Goal: Task Accomplishment & Management: Use online tool/utility

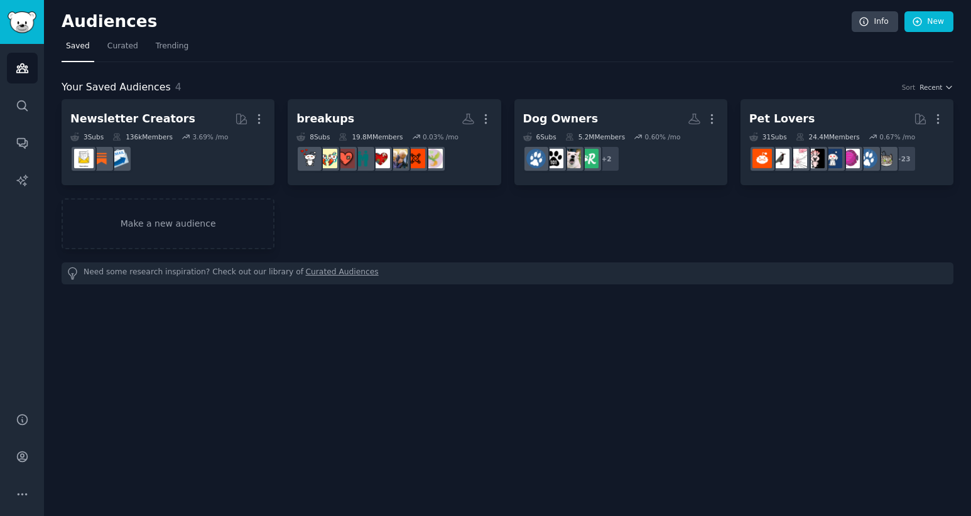
click at [366, 54] on nav "Saved Curated Trending" at bounding box center [508, 49] width 892 height 26
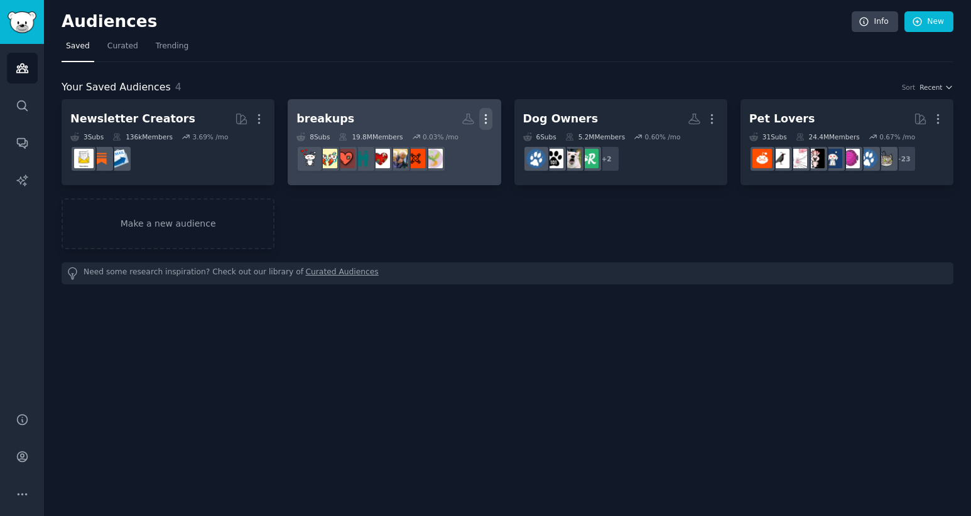
click at [488, 124] on icon "button" at bounding box center [485, 118] width 13 height 13
click at [454, 150] on p "Delete" at bounding box center [451, 145] width 29 height 13
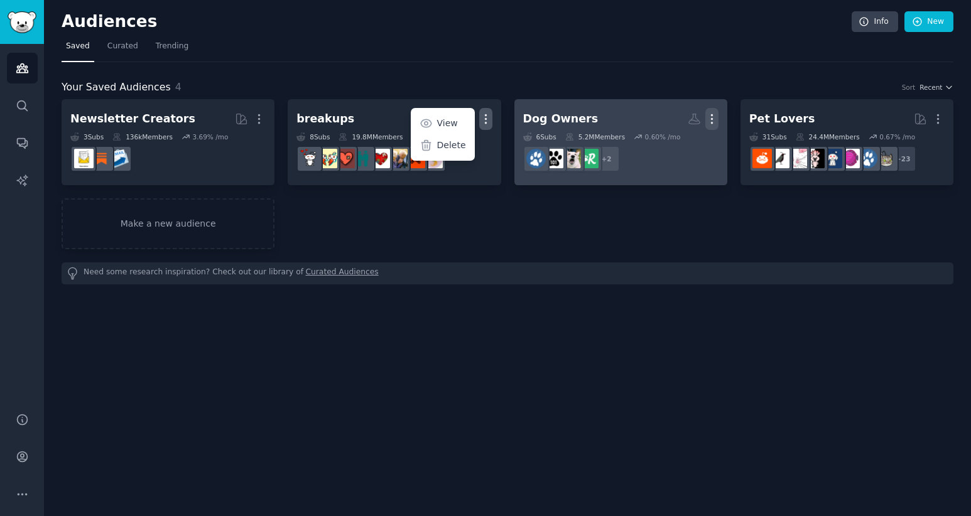
click at [709, 119] on icon "button" at bounding box center [712, 118] width 13 height 13
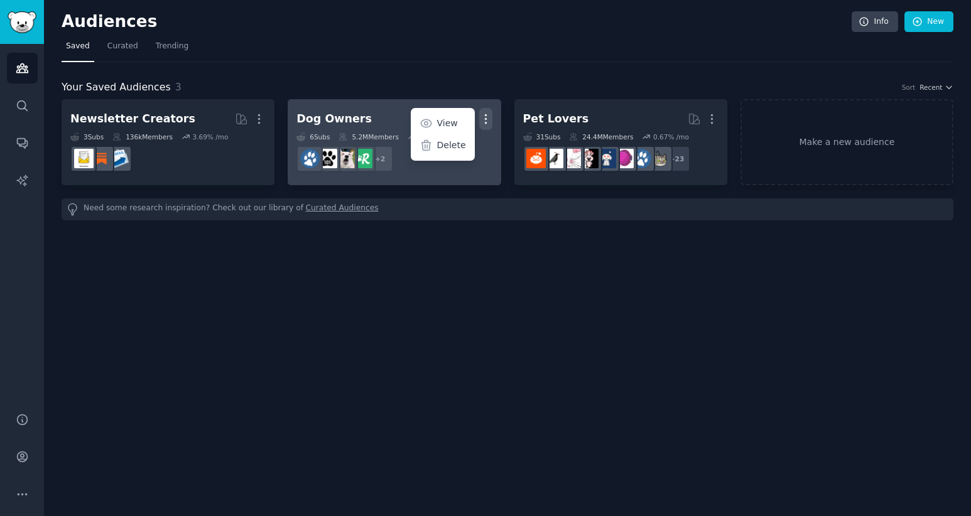
click at [482, 121] on icon "button" at bounding box center [485, 118] width 13 height 13
click at [487, 121] on icon "button" at bounding box center [485, 118] width 13 height 13
click at [437, 144] on div "Delete" at bounding box center [443, 146] width 60 height 26
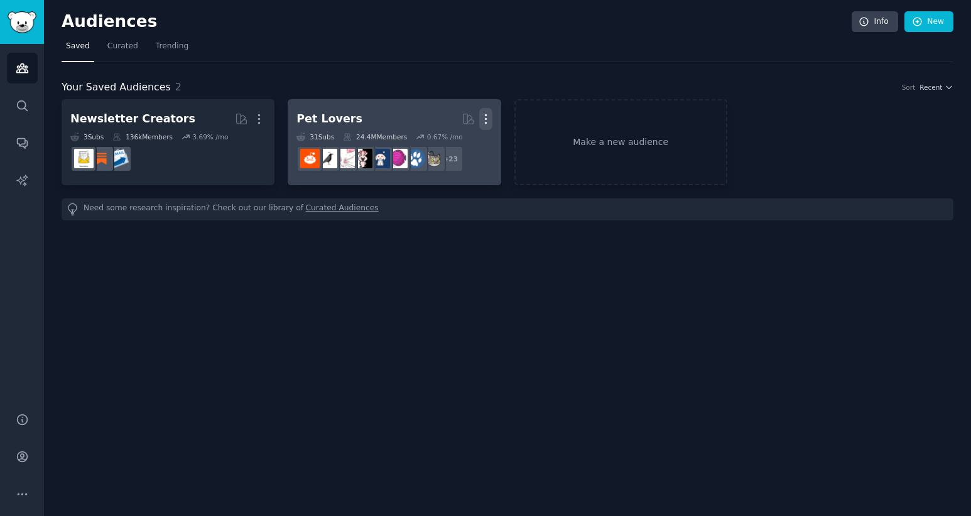
click at [486, 118] on icon "button" at bounding box center [485, 119] width 1 height 9
click at [442, 150] on p "Delete" at bounding box center [451, 145] width 29 height 13
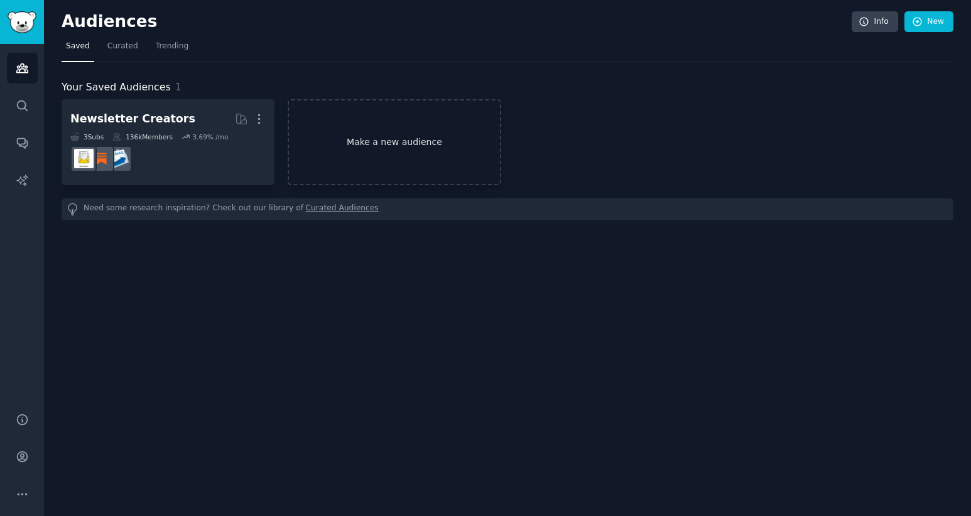
click at [428, 149] on link "Make a new audience" at bounding box center [394, 142] width 213 height 86
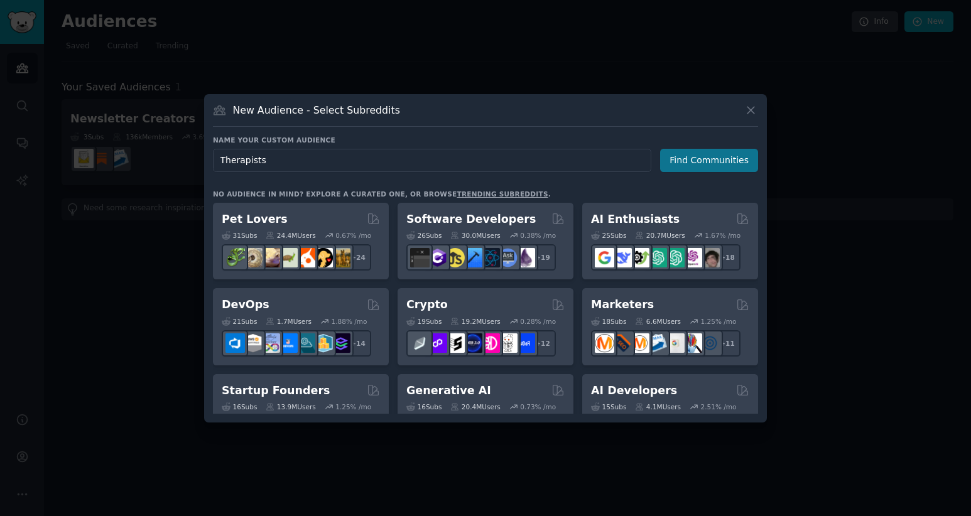
type input "Therapists"
click at [716, 153] on button "Find Communities" at bounding box center [709, 160] width 98 height 23
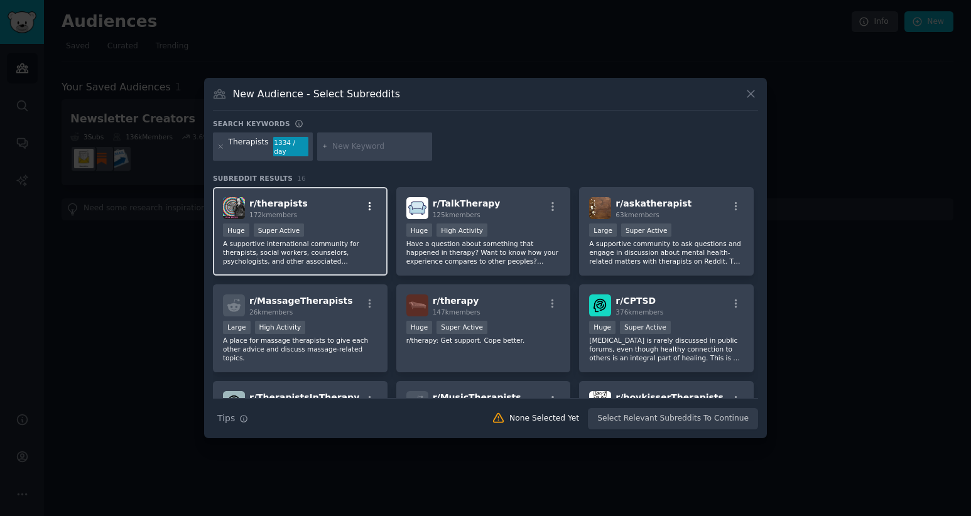
click at [367, 207] on icon "button" at bounding box center [369, 206] width 11 height 11
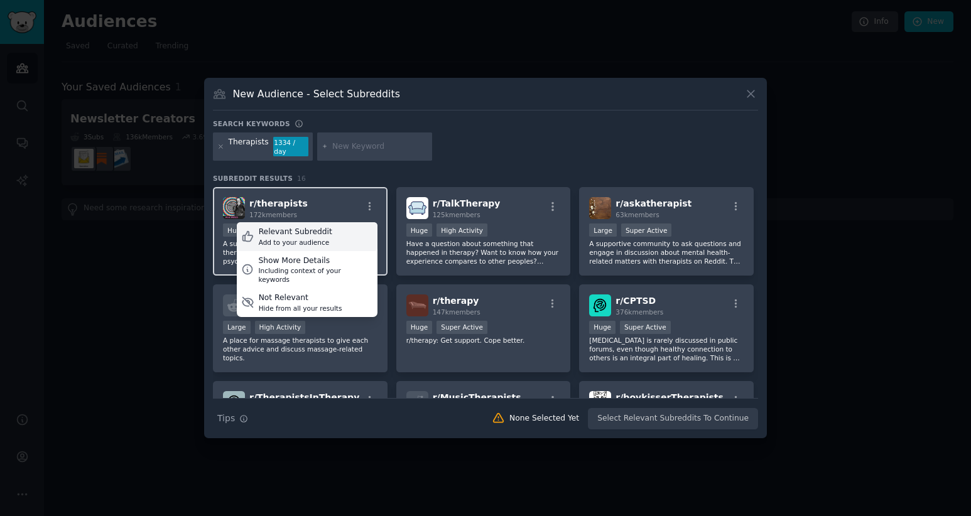
click at [337, 234] on div "Relevant Subreddit Add to your audience" at bounding box center [307, 236] width 141 height 29
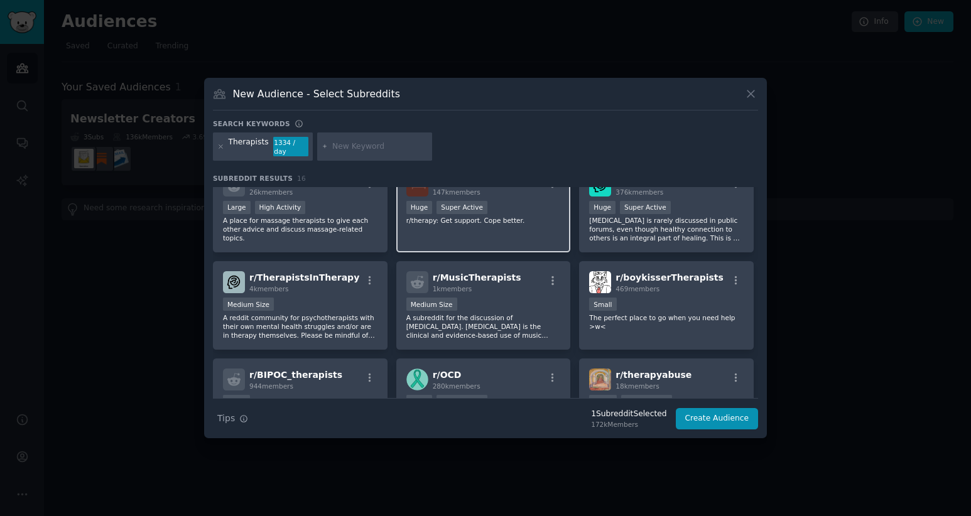
scroll to position [121, 0]
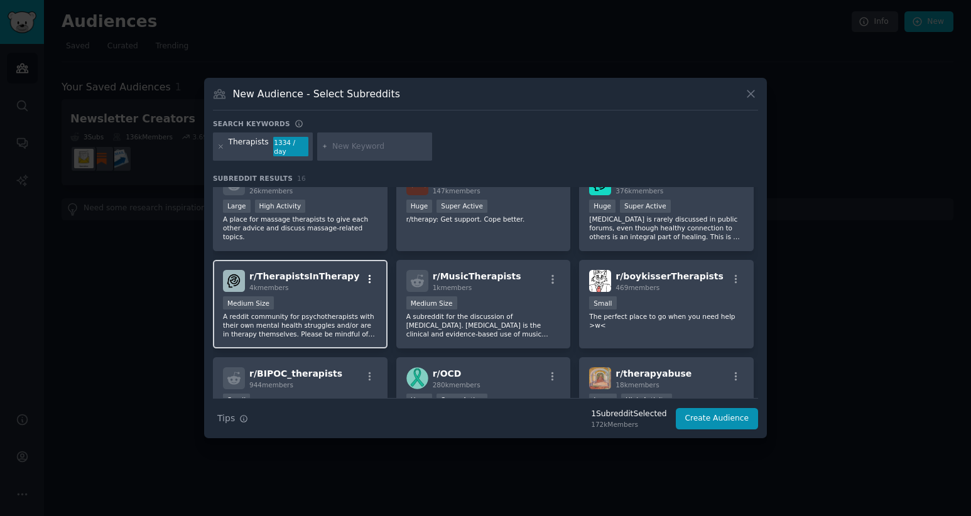
click at [369, 280] on icon "button" at bounding box center [370, 279] width 3 height 9
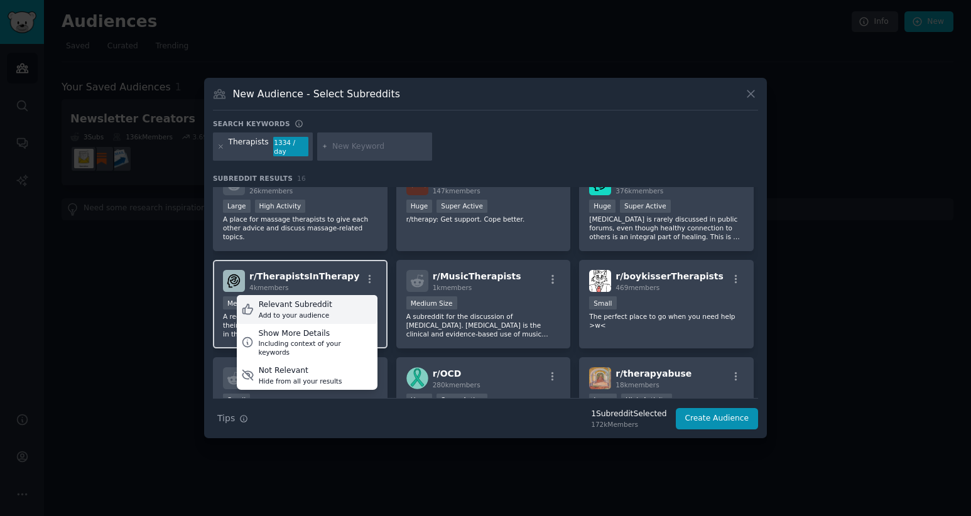
click at [302, 310] on div "Relevant Subreddit" at bounding box center [296, 305] width 74 height 11
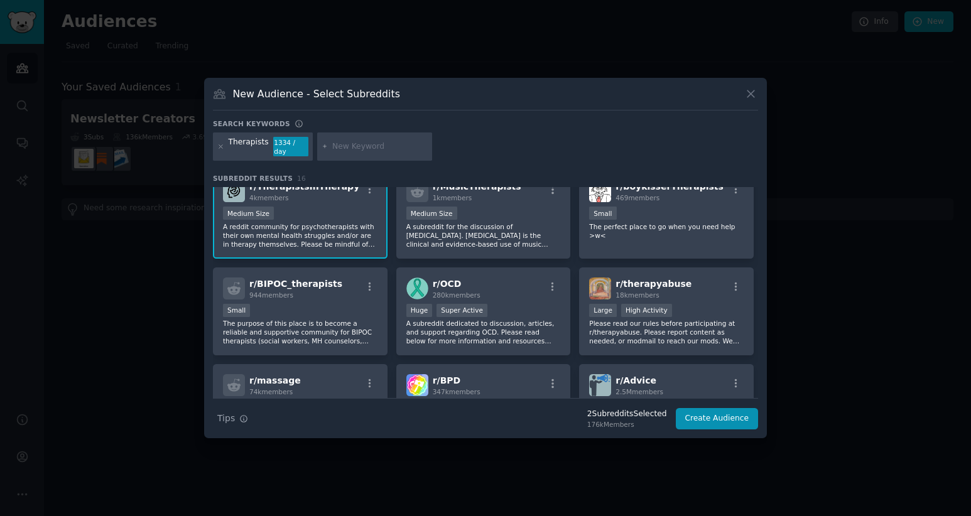
scroll to position [223, 0]
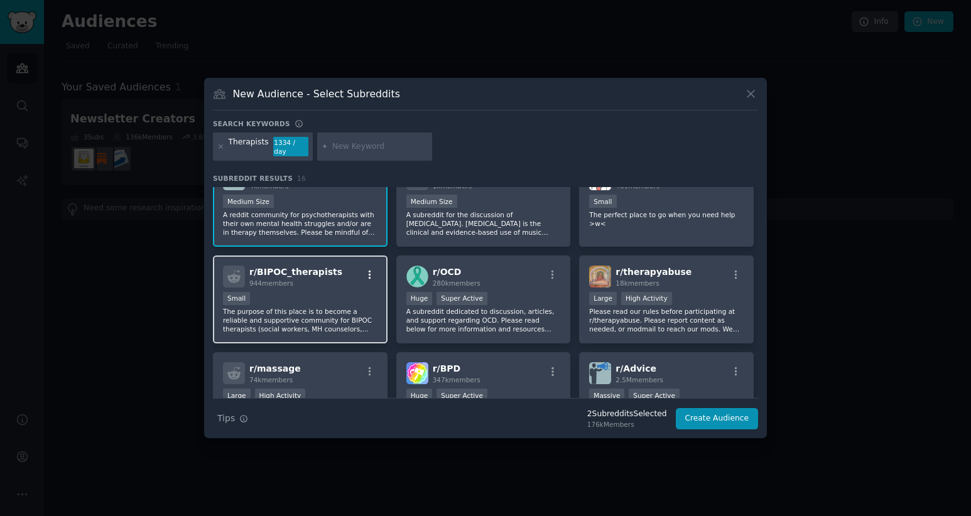
click at [364, 271] on icon "button" at bounding box center [369, 275] width 11 height 11
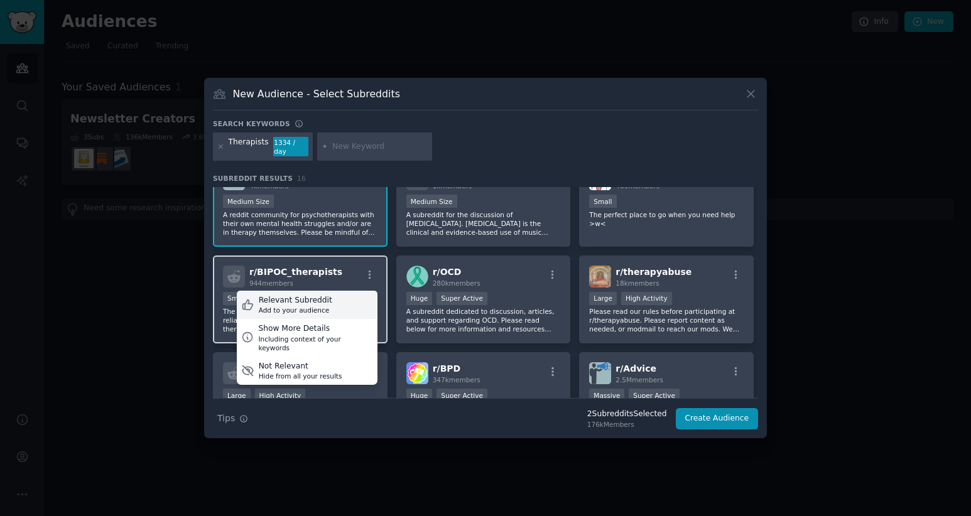
click at [326, 303] on div "Relevant Subreddit Add to your audience" at bounding box center [307, 305] width 141 height 29
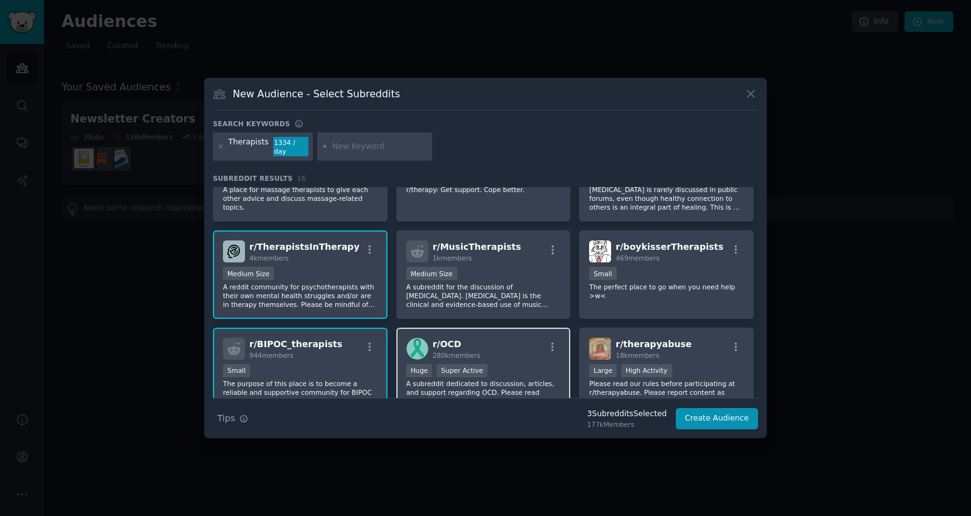
scroll to position [0, 0]
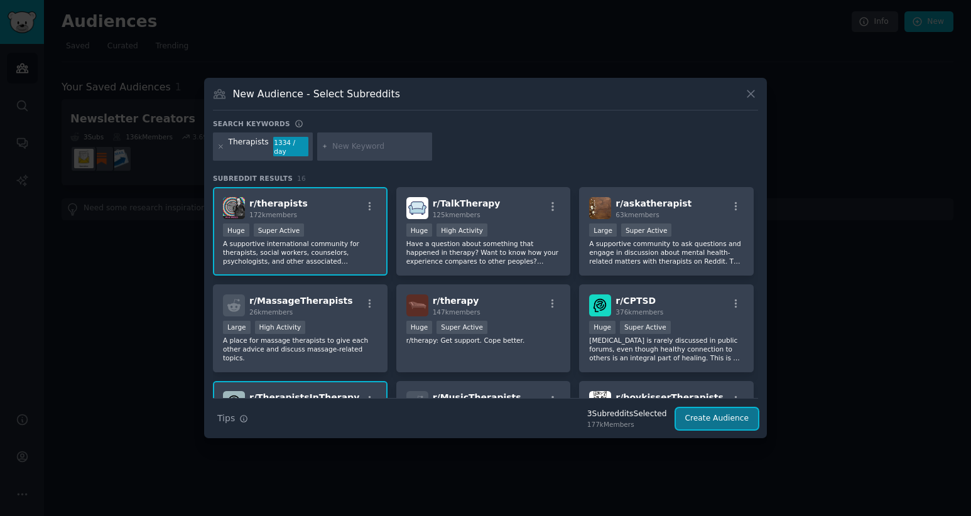
click at [714, 424] on button "Create Audience" at bounding box center [717, 418] width 83 height 21
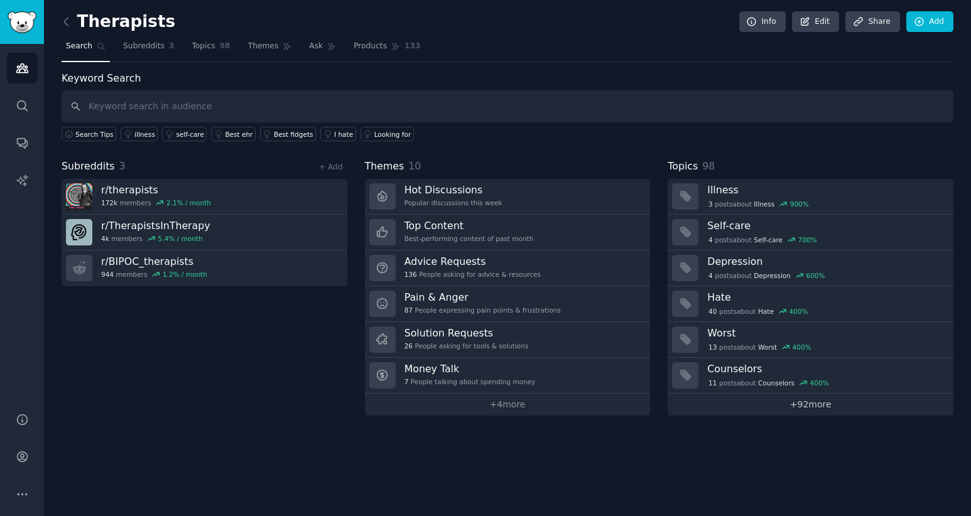
click at [808, 406] on link "+ 92 more" at bounding box center [811, 405] width 286 height 22
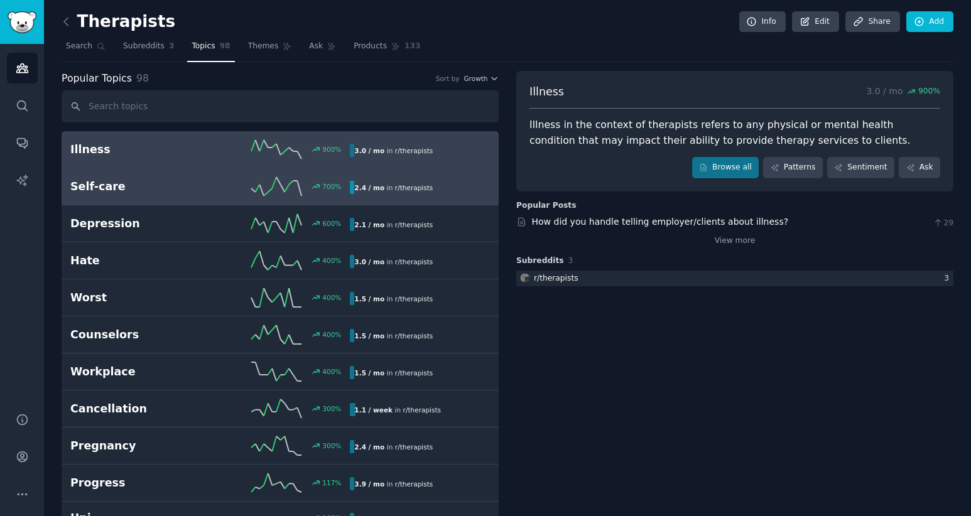
click at [187, 180] on h2 "Self-care" at bounding box center [140, 187] width 140 height 16
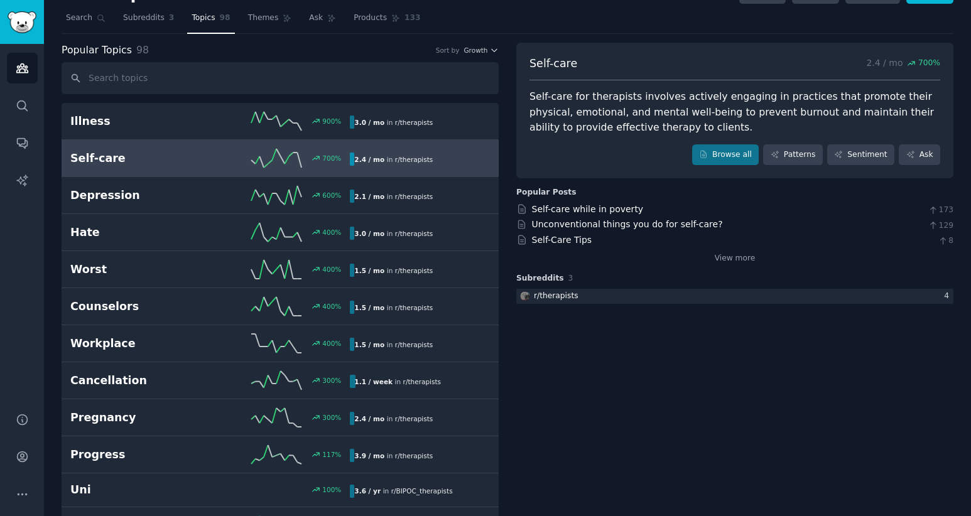
scroll to position [39, 0]
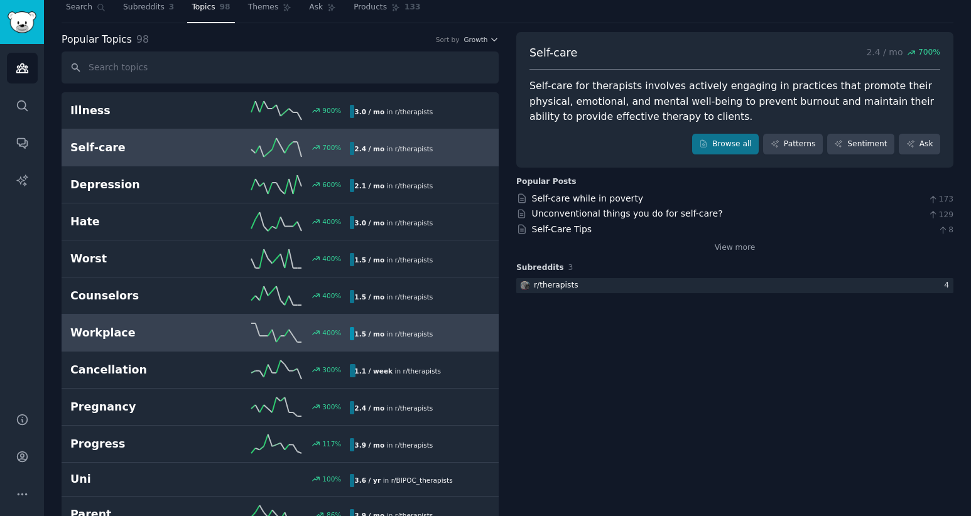
click at [153, 330] on h2 "Workplace" at bounding box center [140, 333] width 140 height 16
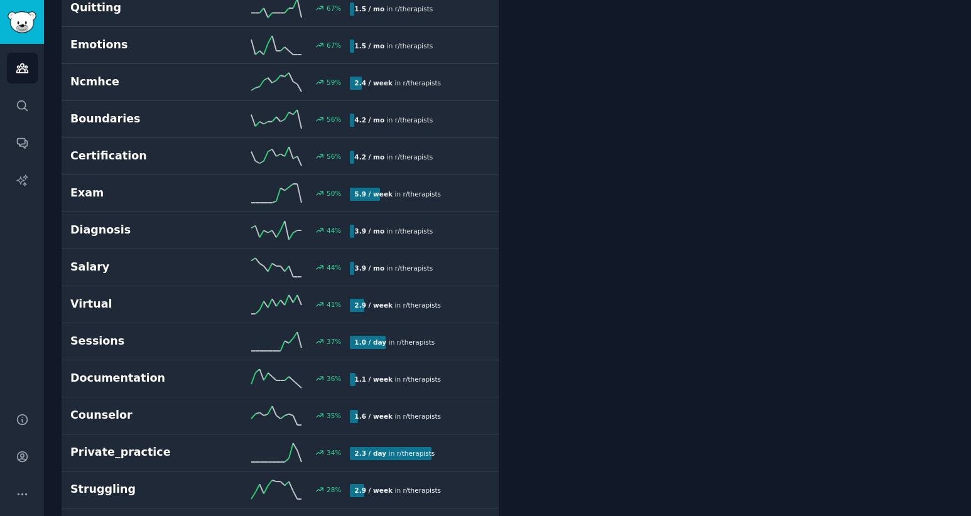
scroll to position [698, 0]
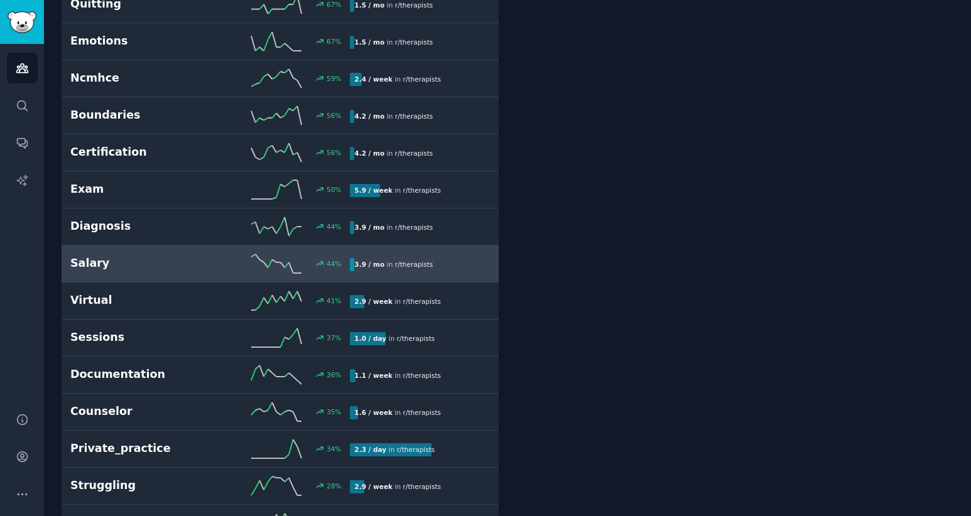
click at [164, 265] on h2 "Salary" at bounding box center [140, 264] width 140 height 16
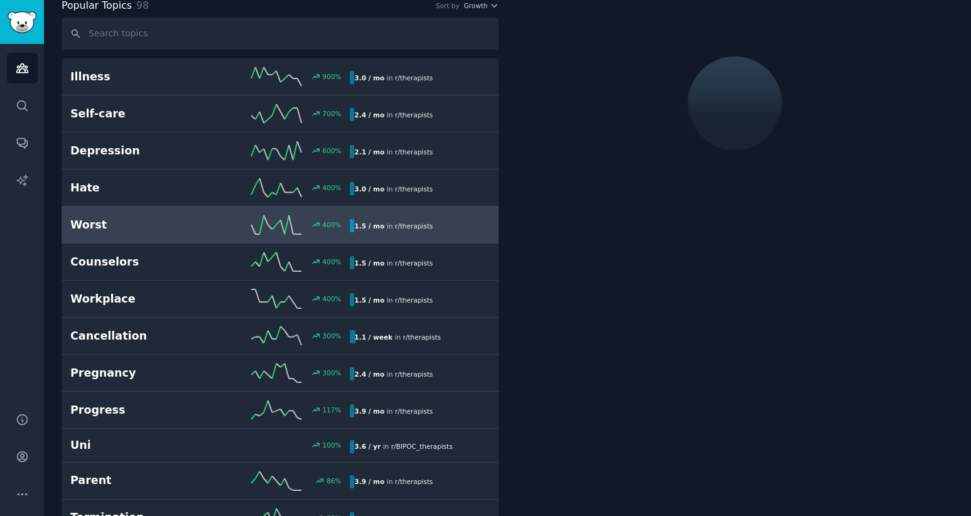
scroll to position [70, 0]
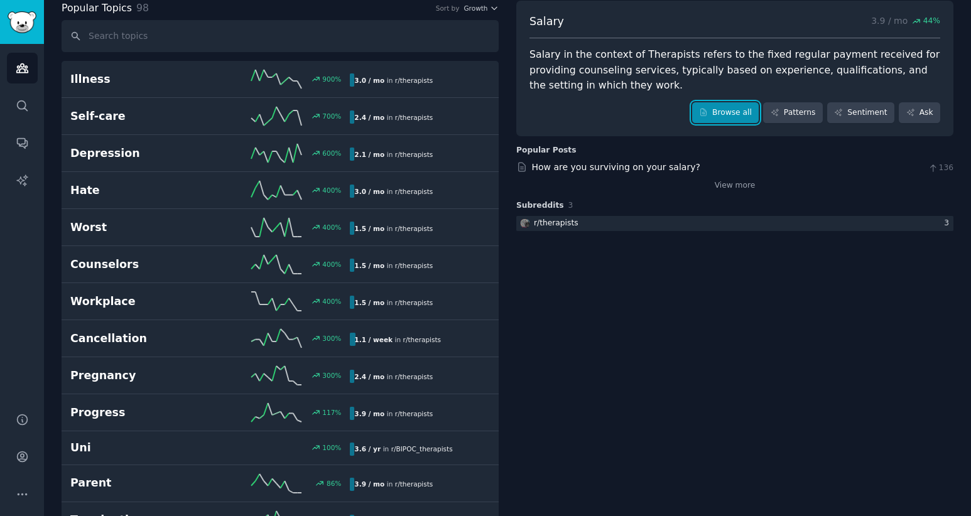
click at [736, 117] on link "Browse all" at bounding box center [725, 112] width 67 height 21
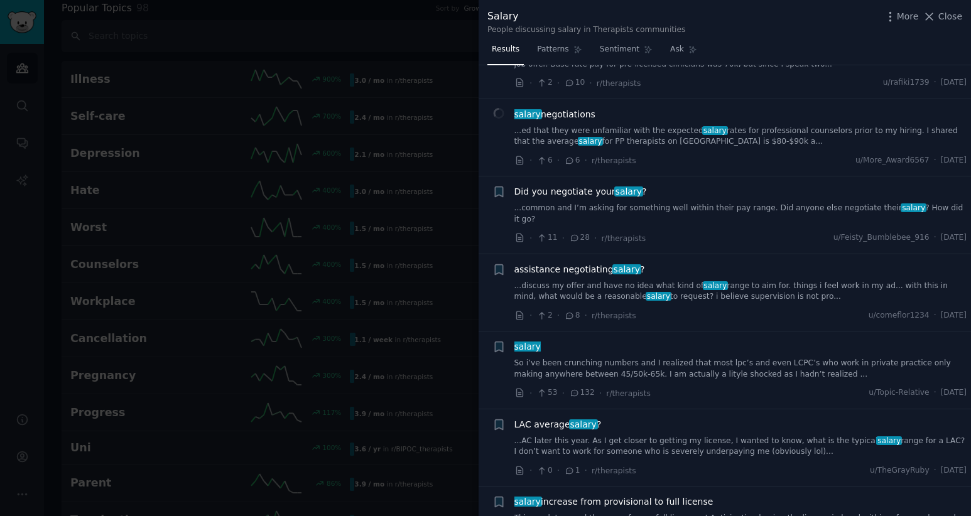
scroll to position [65, 0]
click at [366, 62] on div at bounding box center [485, 258] width 971 height 516
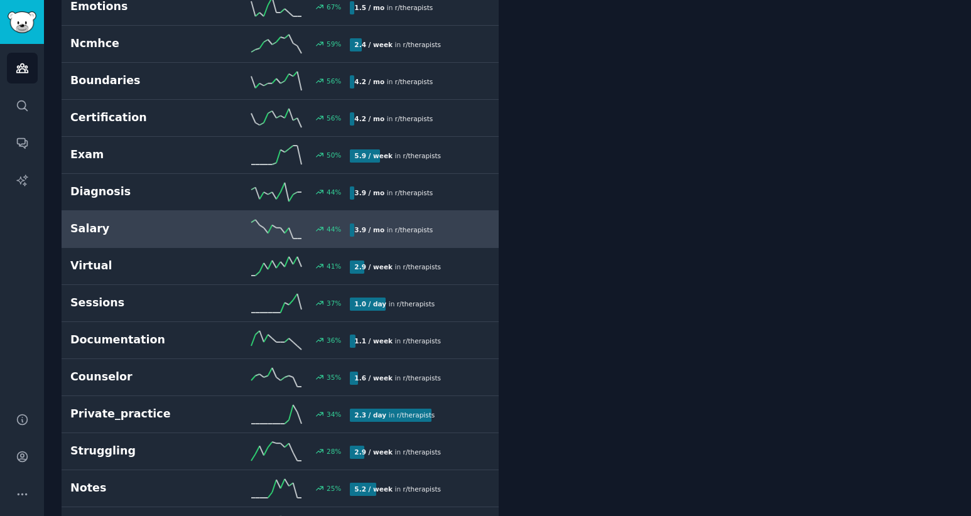
scroll to position [786, 0]
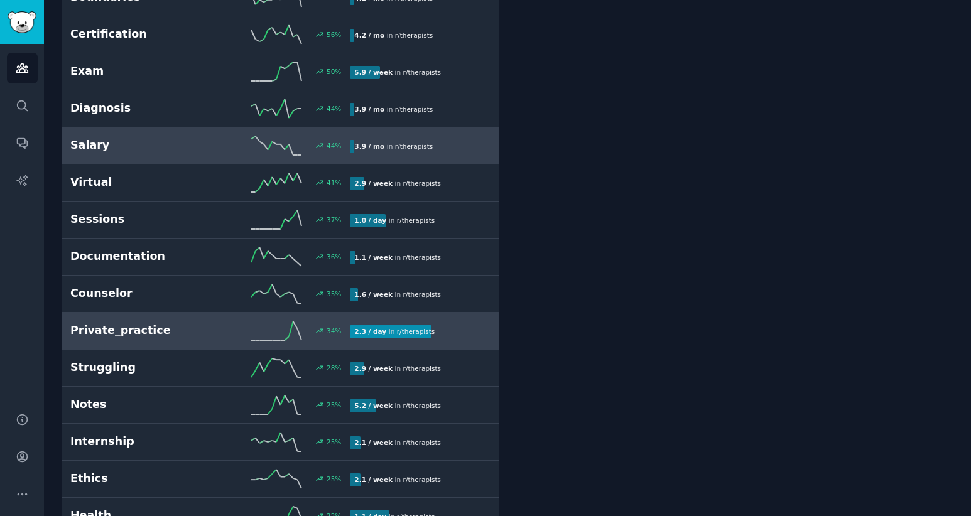
click at [199, 334] on h2 "Private_practice" at bounding box center [140, 331] width 140 height 16
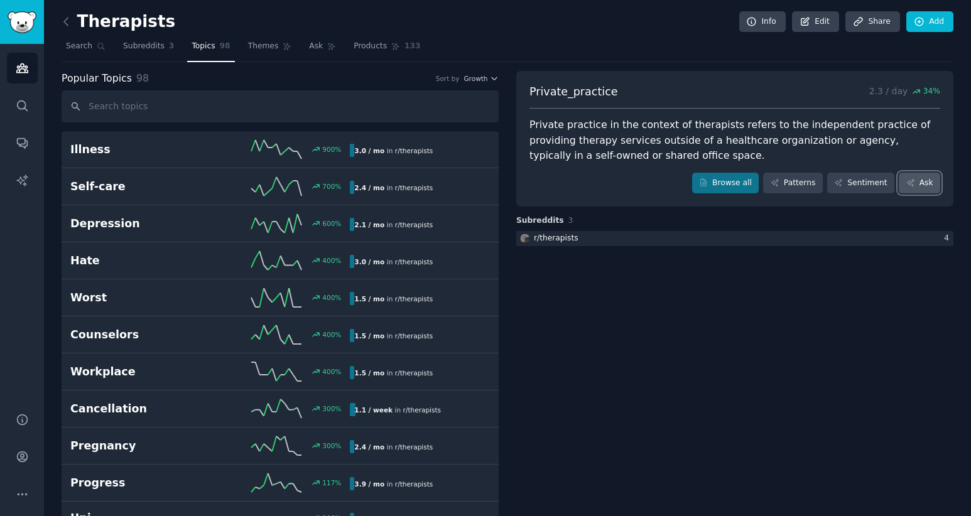
click at [916, 184] on link "Ask" at bounding box center [919, 183] width 41 height 21
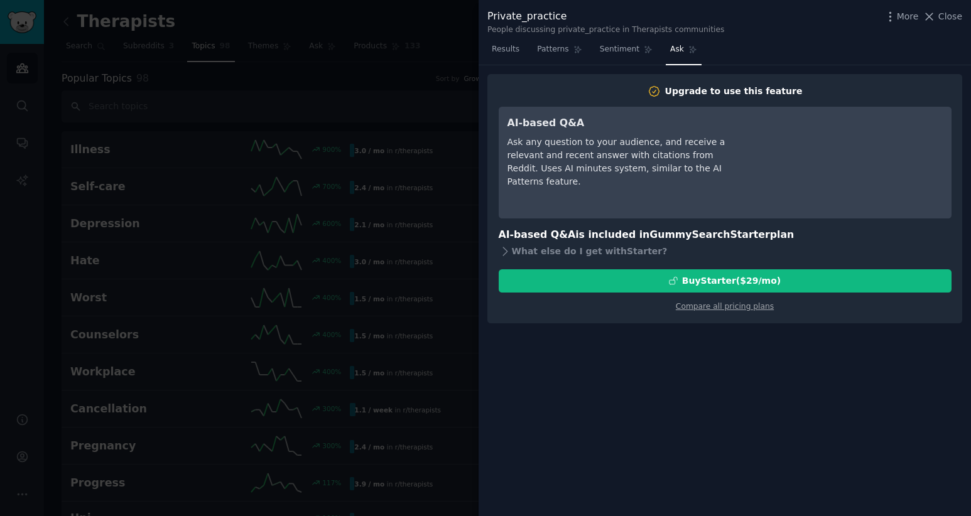
click at [447, 39] on div at bounding box center [485, 258] width 971 height 516
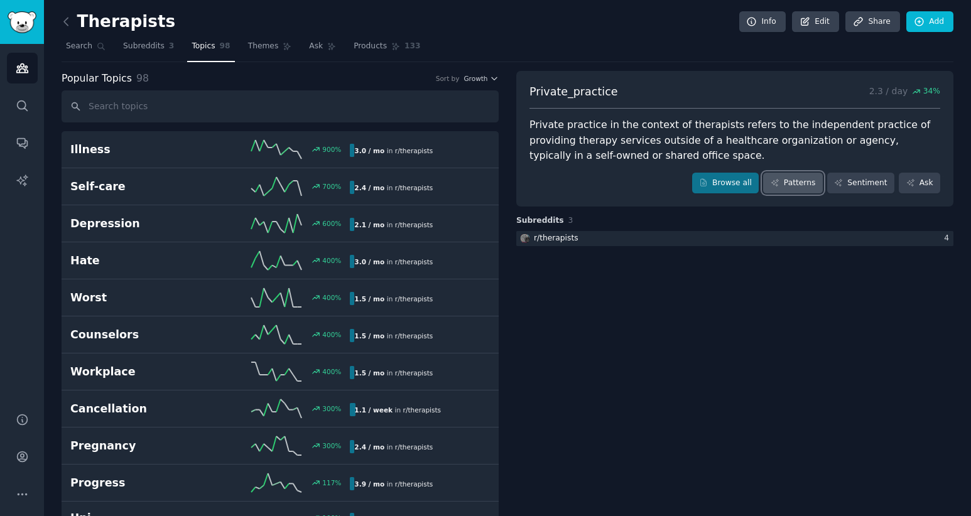
click at [780, 187] on link "Patterns" at bounding box center [792, 183] width 59 height 21
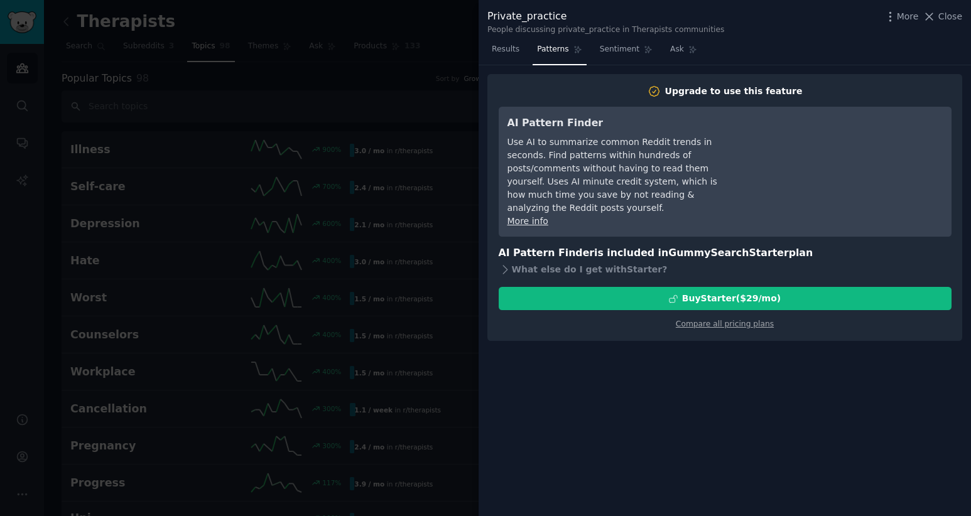
click at [423, 200] on div at bounding box center [485, 258] width 971 height 516
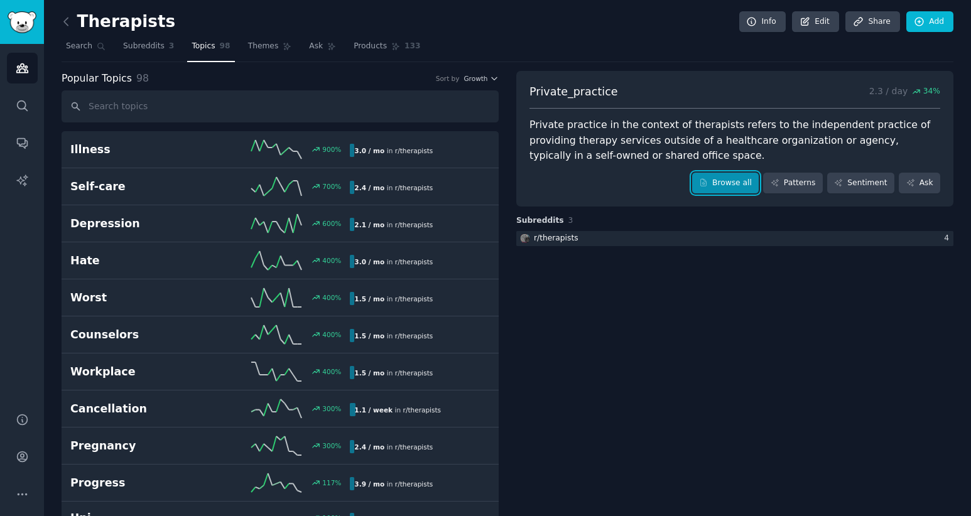
click at [739, 180] on link "Browse all" at bounding box center [725, 183] width 67 height 21
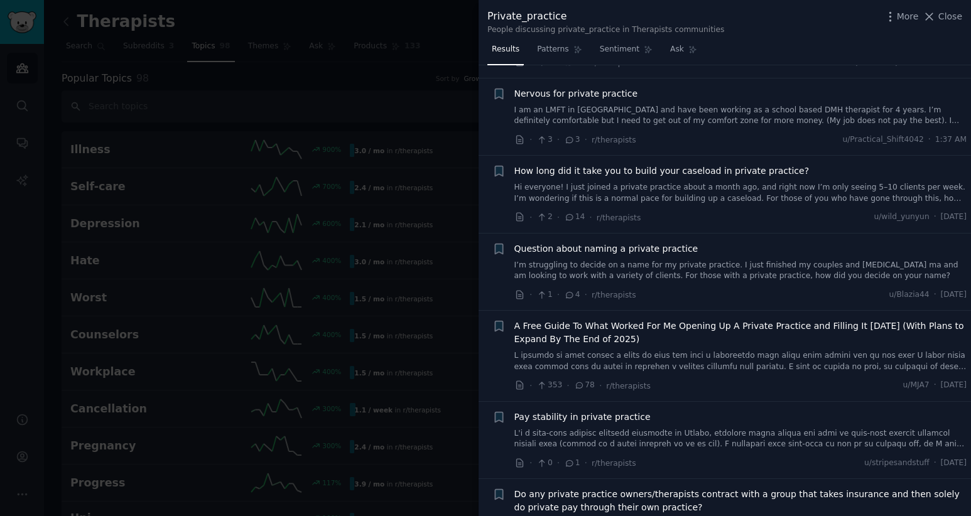
scroll to position [96, 0]
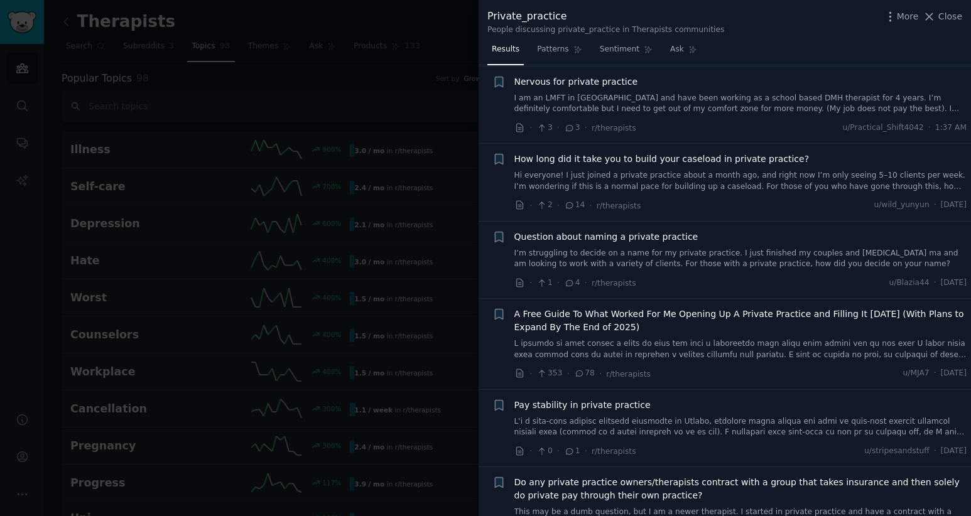
click at [679, 341] on link at bounding box center [741, 350] width 453 height 22
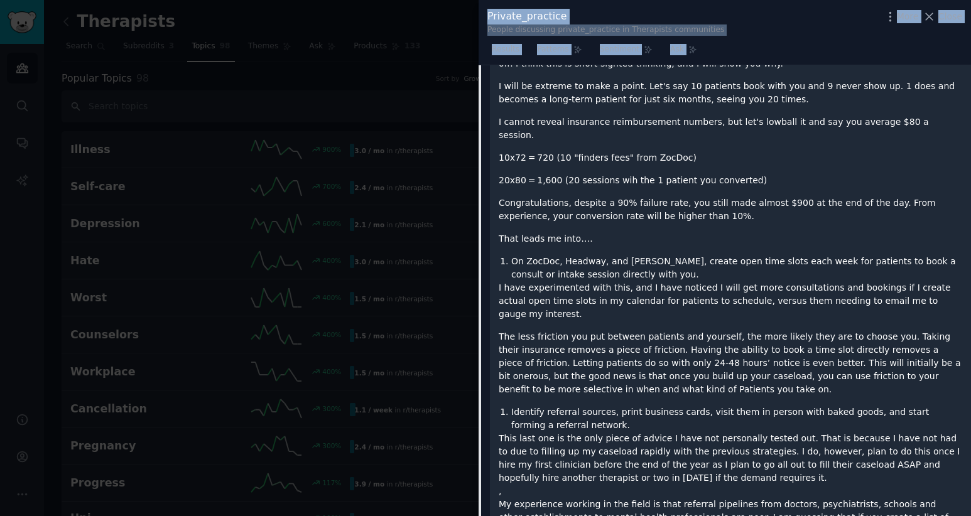
scroll to position [2249, 0]
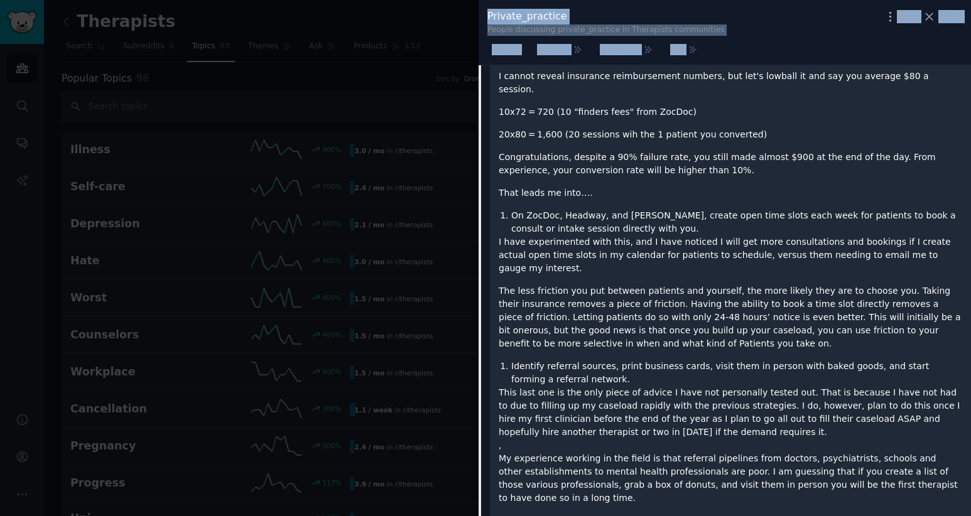
drag, startPoint x: 499, startPoint y: 221, endPoint x: 768, endPoint y: 442, distance: 348.7
copy div "L ipsumdo si amet consec a elits do eius tem inci u laboreetdo magn aliqu enim …"
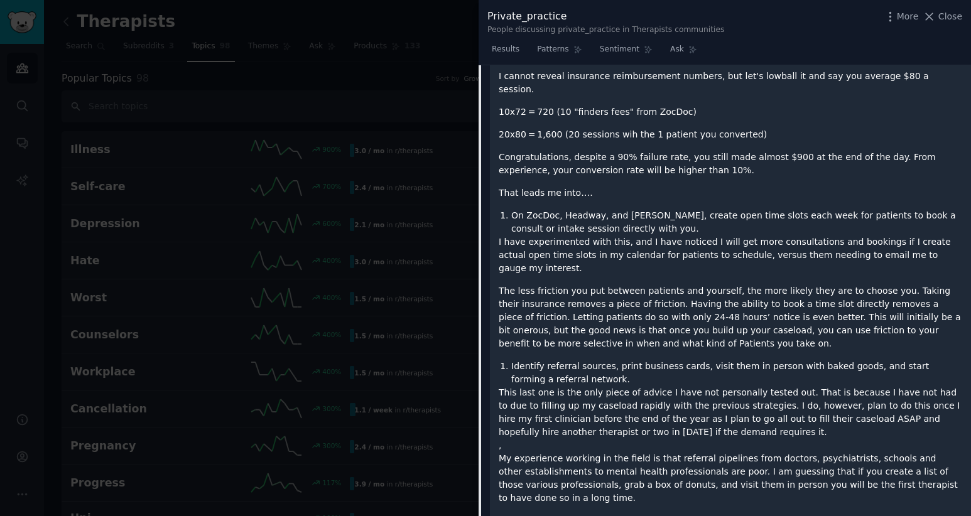
click at [387, 138] on div at bounding box center [485, 258] width 971 height 516
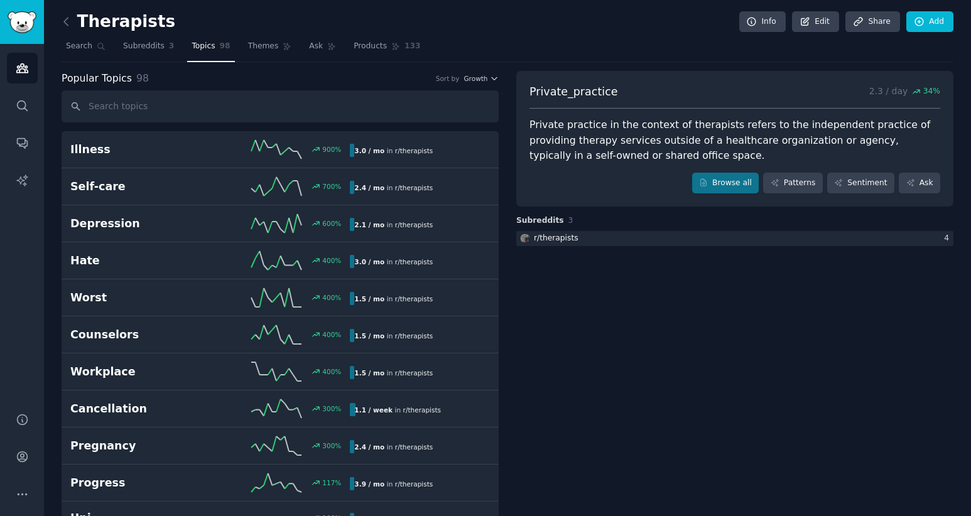
click at [728, 172] on div "Private_practice 2.3 / day 34 % Private practice in the context of therapists r…" at bounding box center [734, 139] width 437 height 136
click at [721, 185] on link "Browse all" at bounding box center [725, 183] width 67 height 21
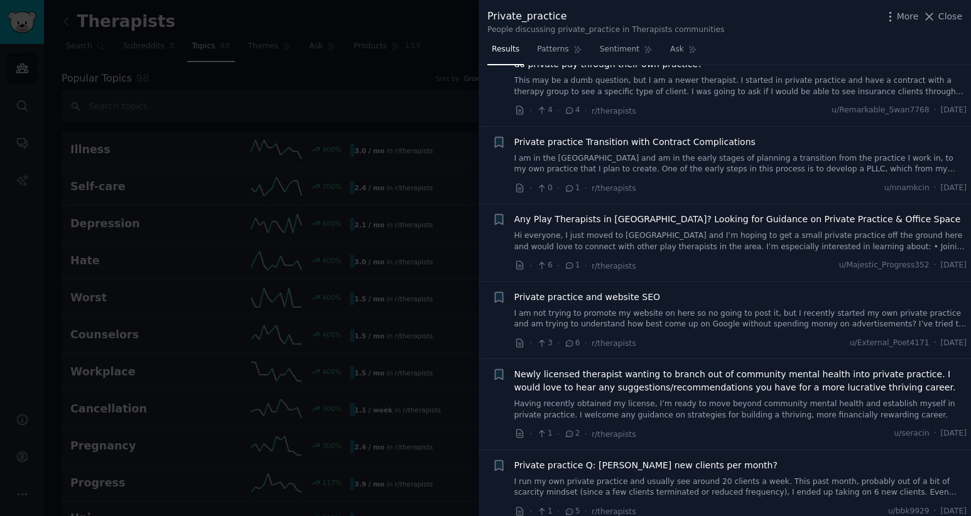
scroll to position [797, 0]
